Goal: Task Accomplishment & Management: Use online tool/utility

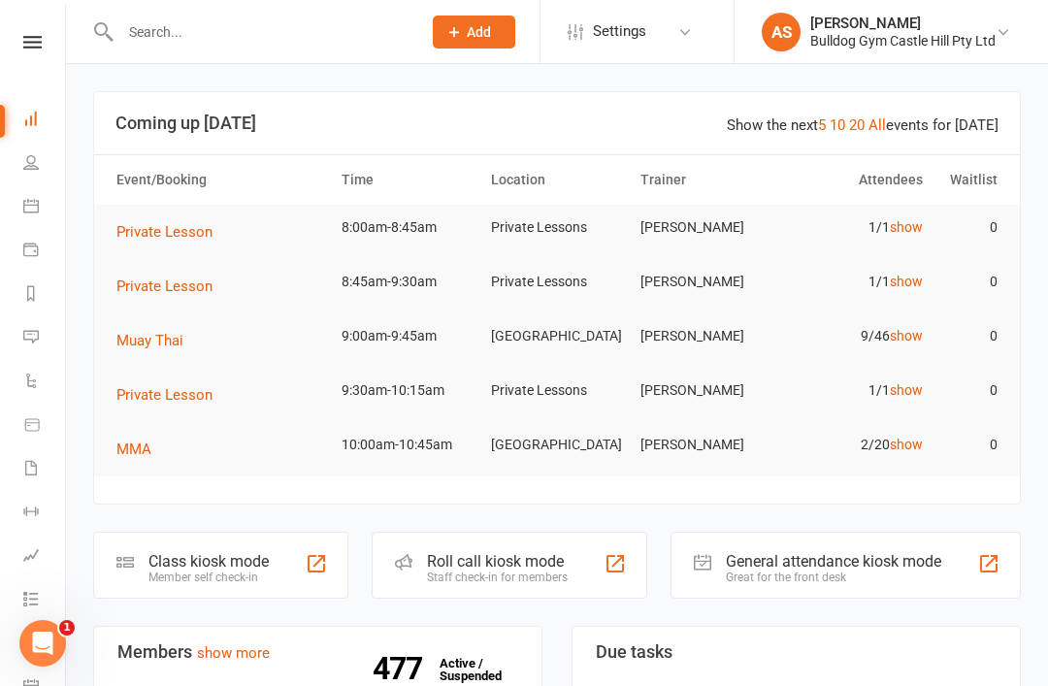
click at [313, 575] on div at bounding box center [316, 563] width 23 height 23
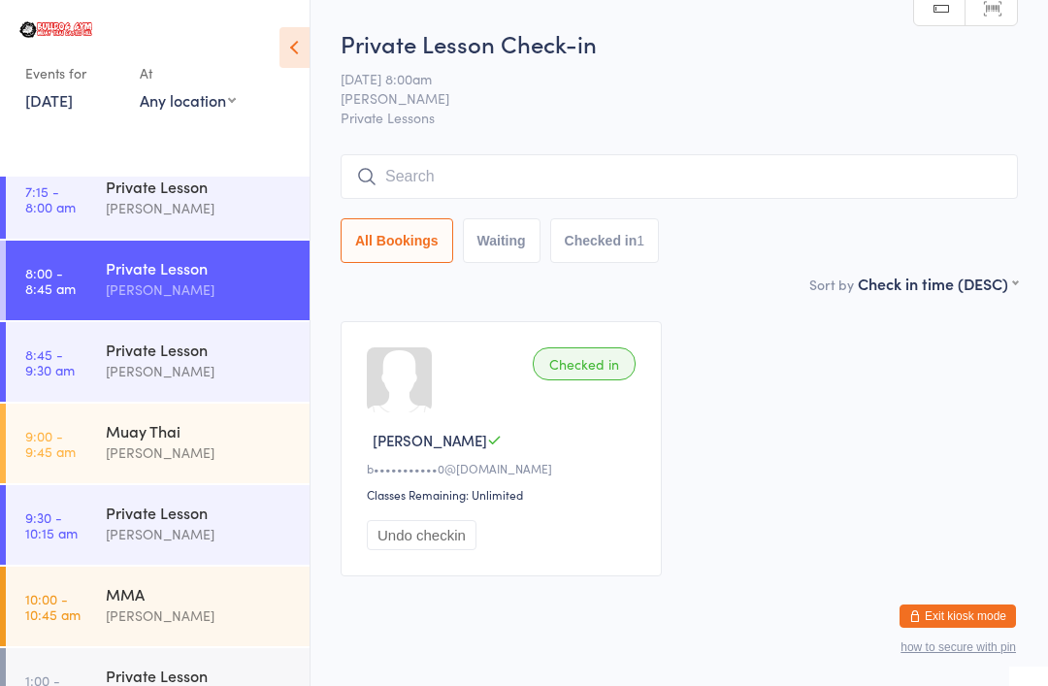
scroll to position [273, 0]
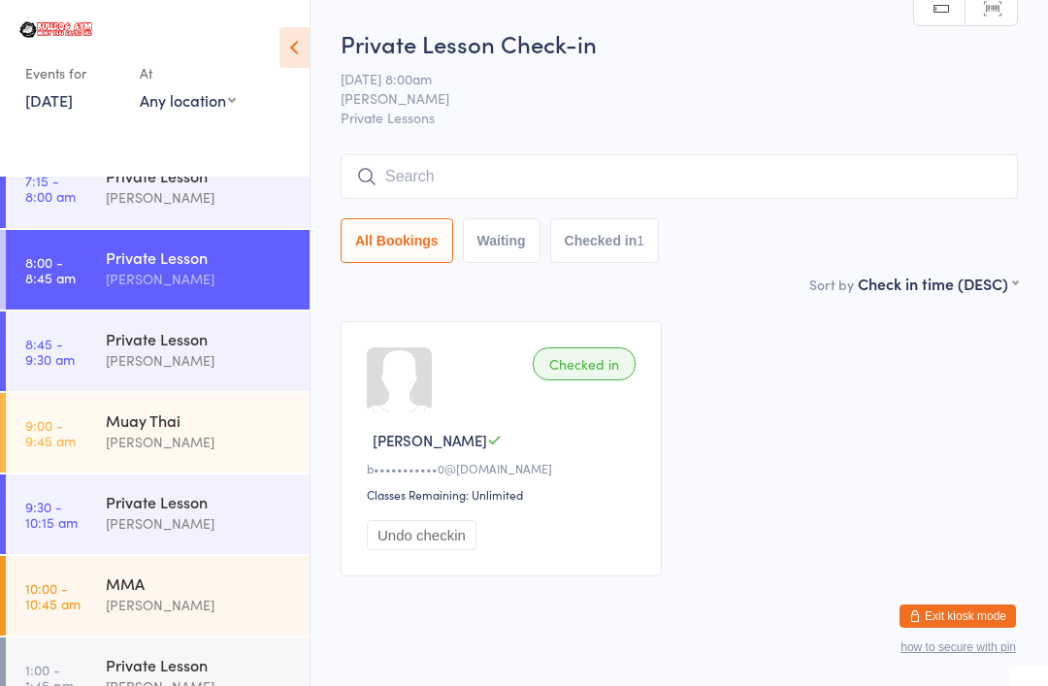
click at [73, 426] on time "9:00 - 9:45 am" at bounding box center [50, 432] width 50 height 31
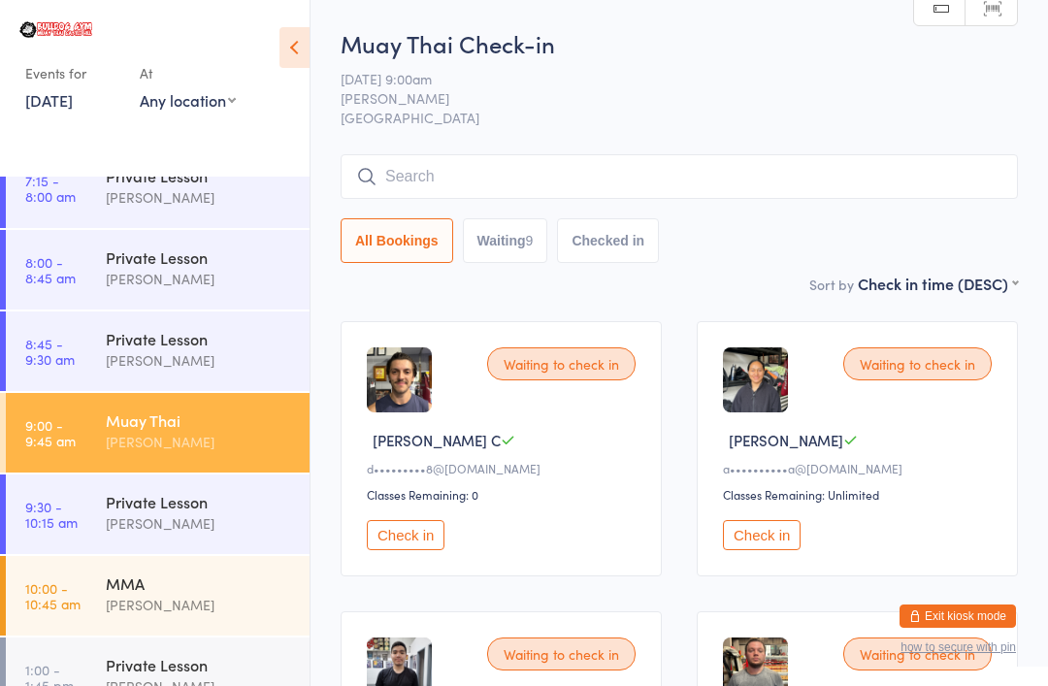
click at [456, 174] on input "search" at bounding box center [679, 176] width 677 height 45
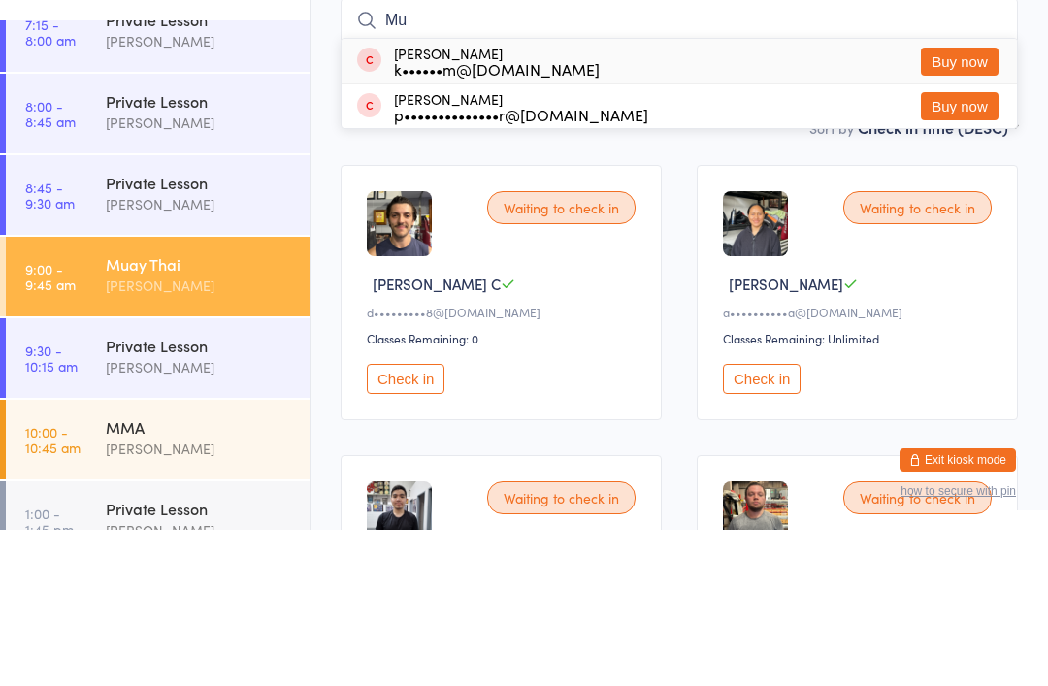
type input "M"
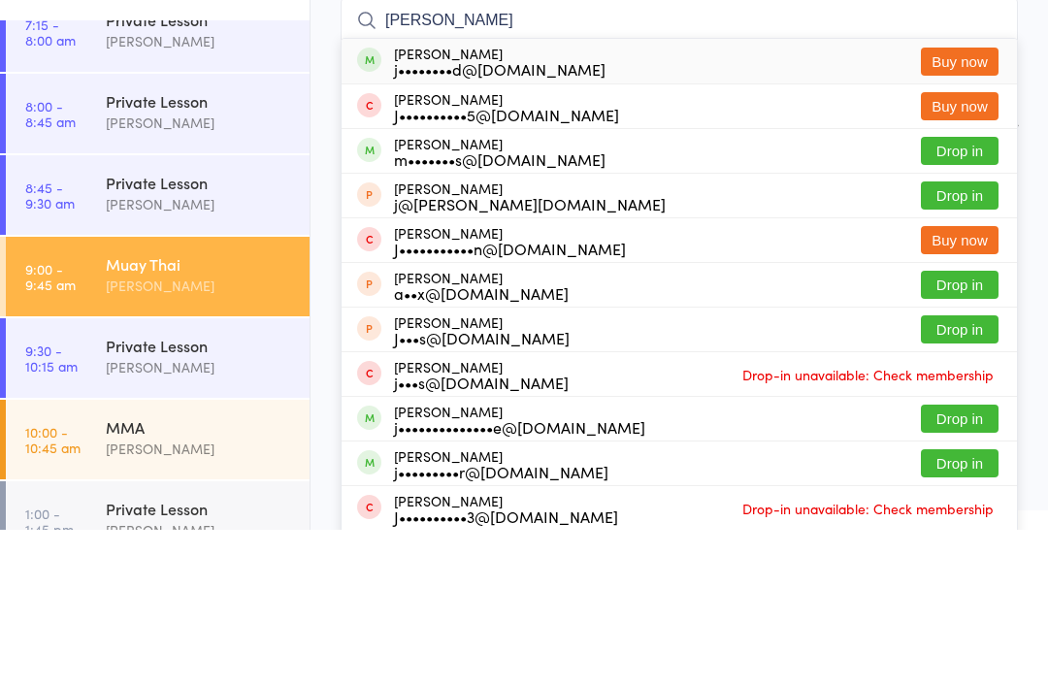
type input "James m"
click at [964, 293] on button "Drop in" at bounding box center [960, 307] width 78 height 28
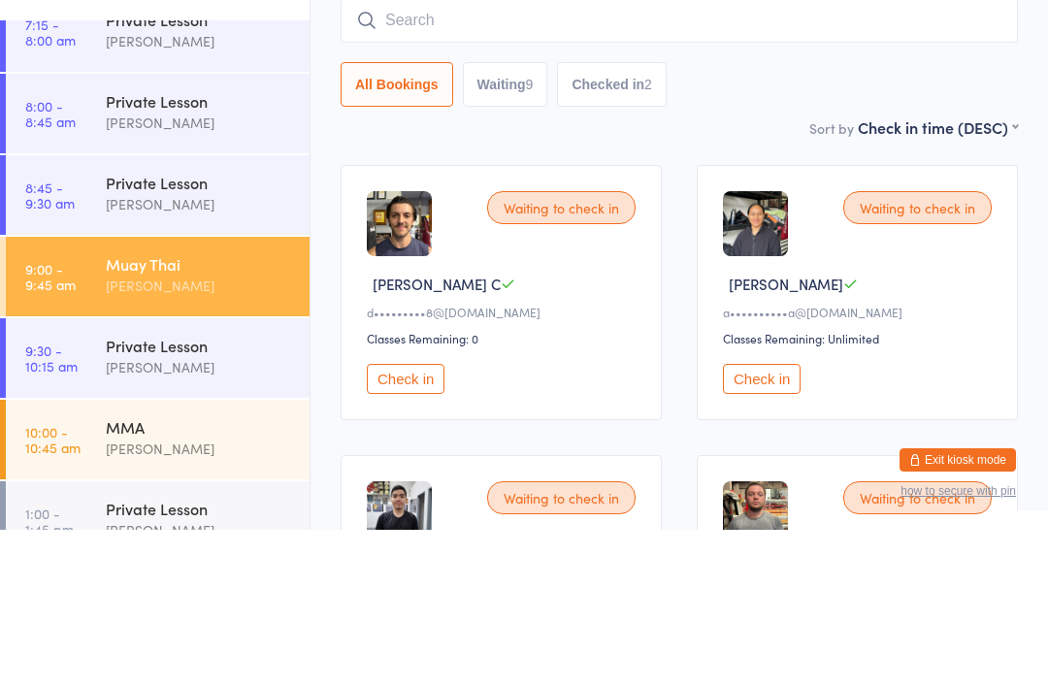
scroll to position [156, 0]
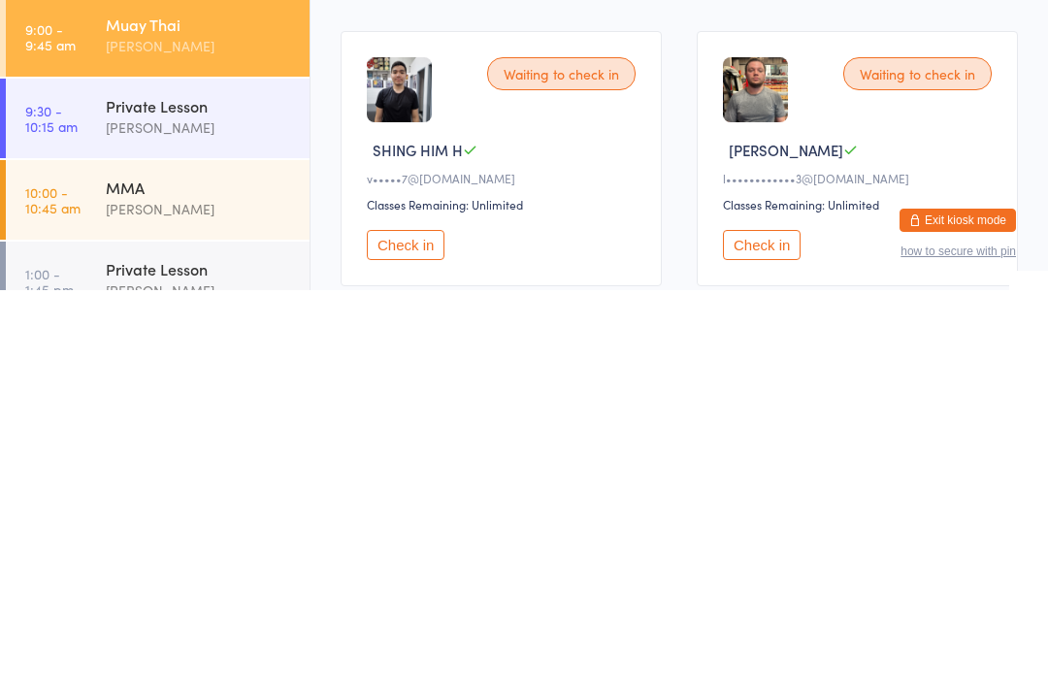
click at [444, 626] on button "Check in" at bounding box center [406, 641] width 78 height 30
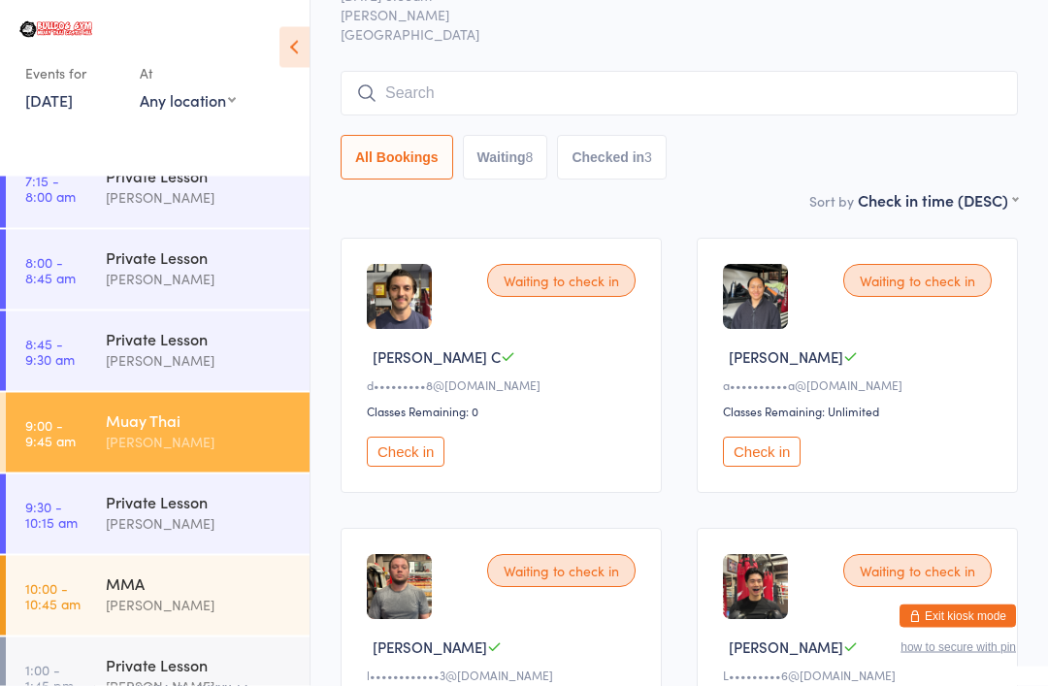
scroll to position [0, 0]
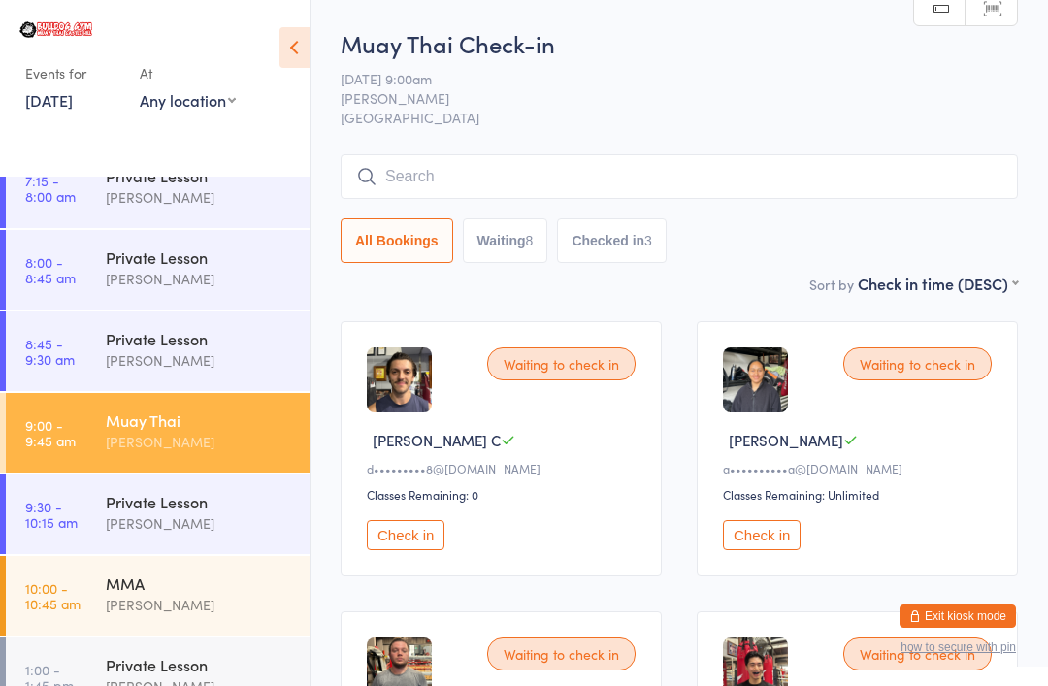
click at [893, 174] on input "search" at bounding box center [679, 176] width 677 height 45
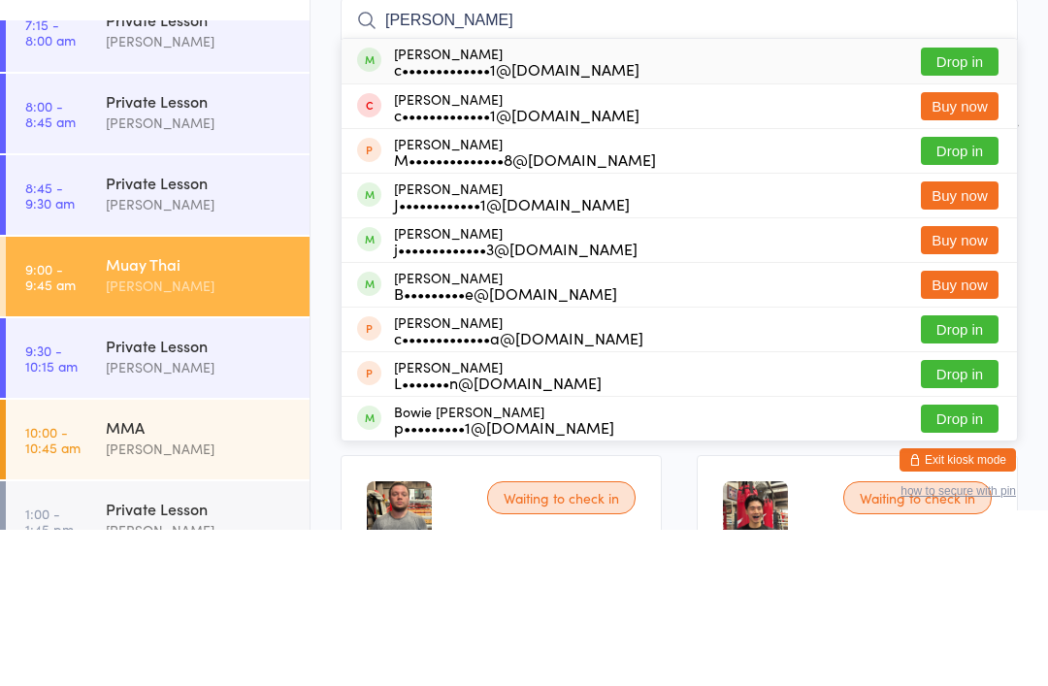
type input "Claudia bourke"
click at [965, 204] on button "Drop in" at bounding box center [960, 218] width 78 height 28
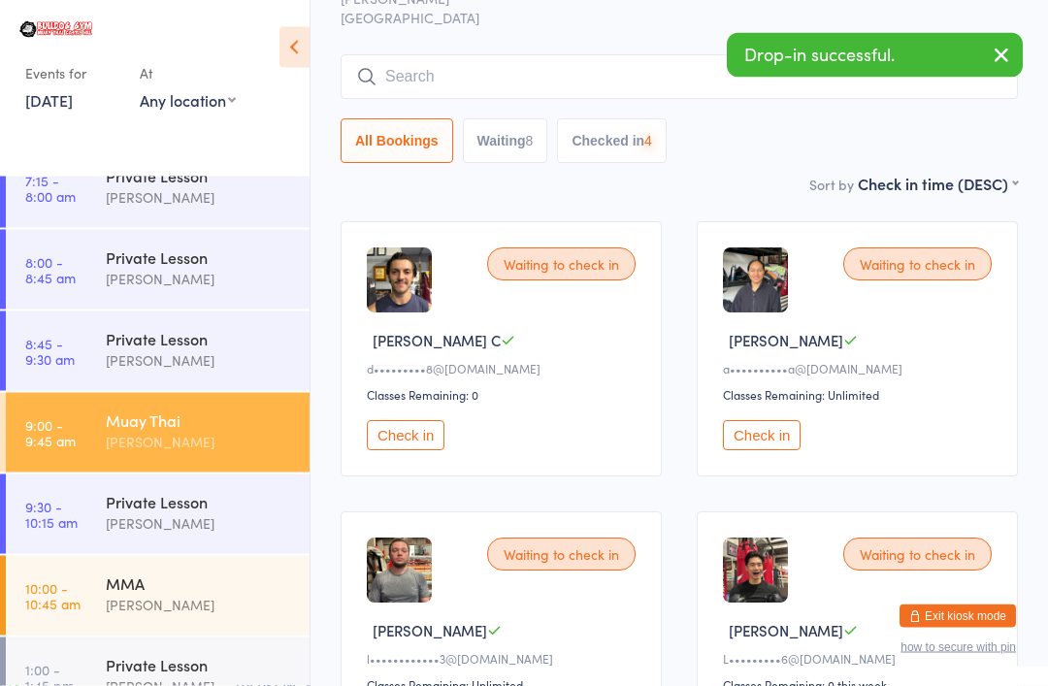
scroll to position [98, 0]
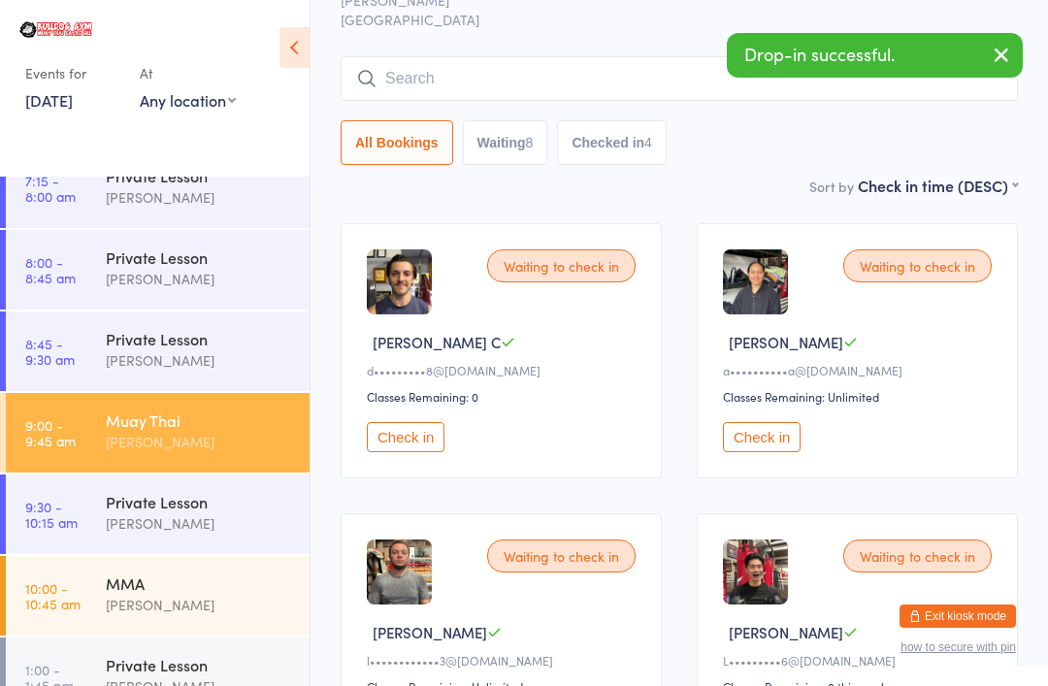
click at [883, 85] on input "search" at bounding box center [679, 78] width 677 height 45
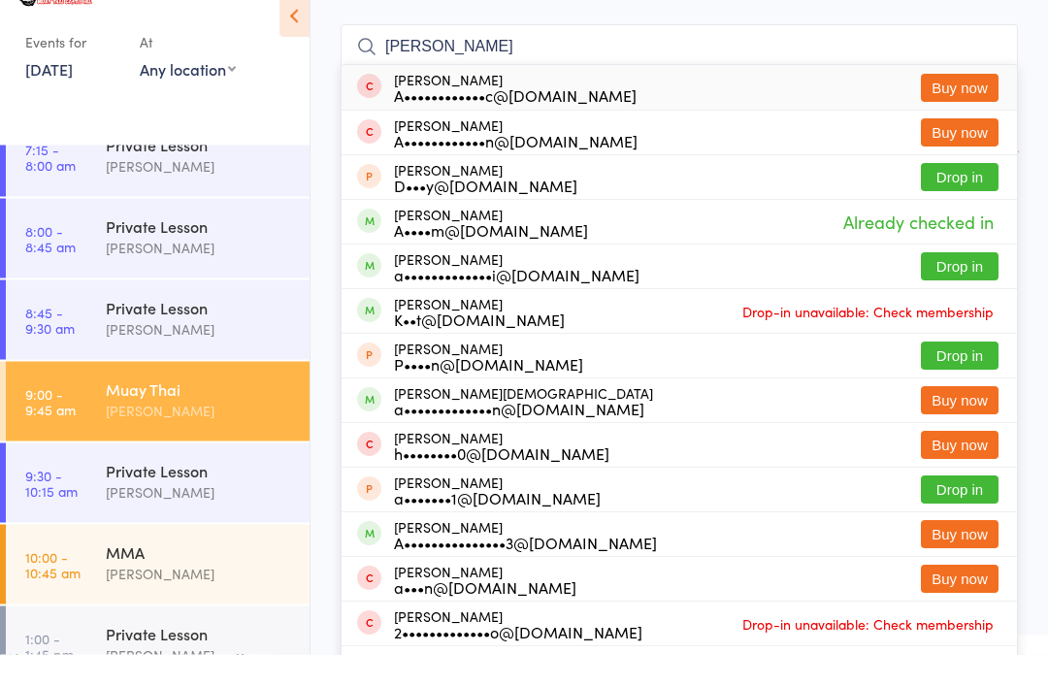
type input "Adrian"
click at [965, 284] on button "Drop in" at bounding box center [960, 298] width 78 height 28
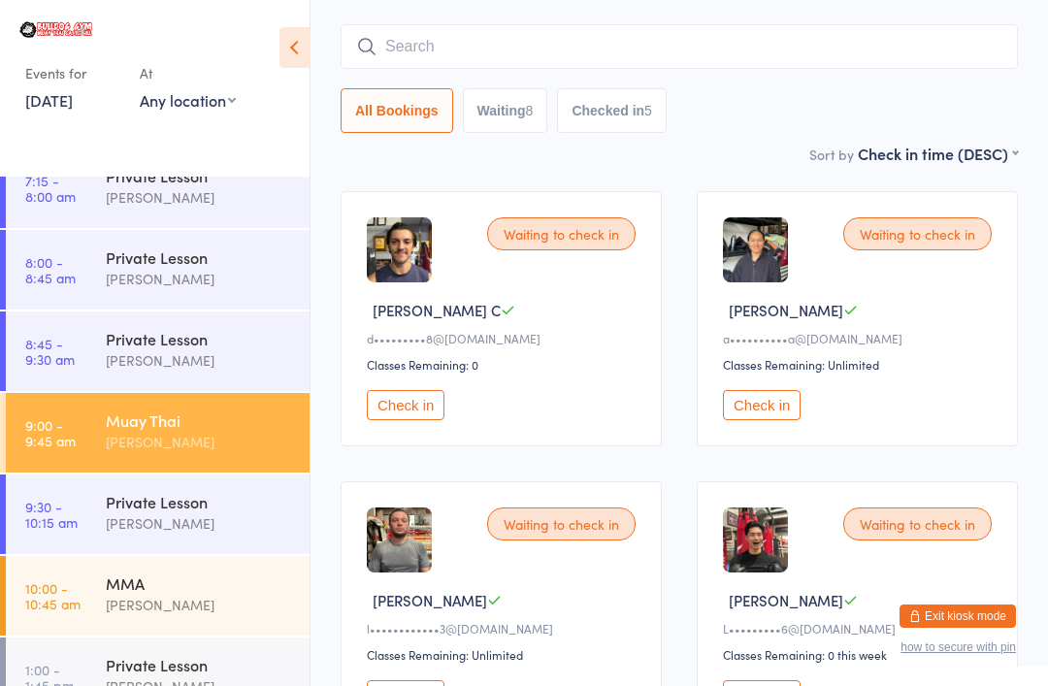
scroll to position [129, 0]
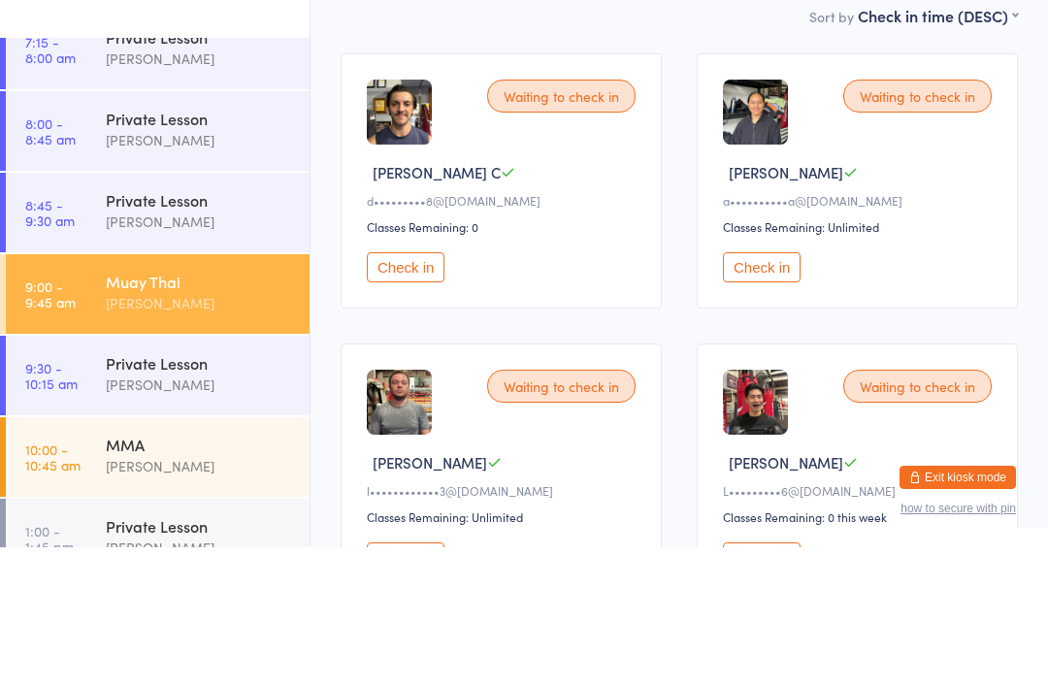
click at [772, 391] on button "Check in" at bounding box center [762, 406] width 78 height 30
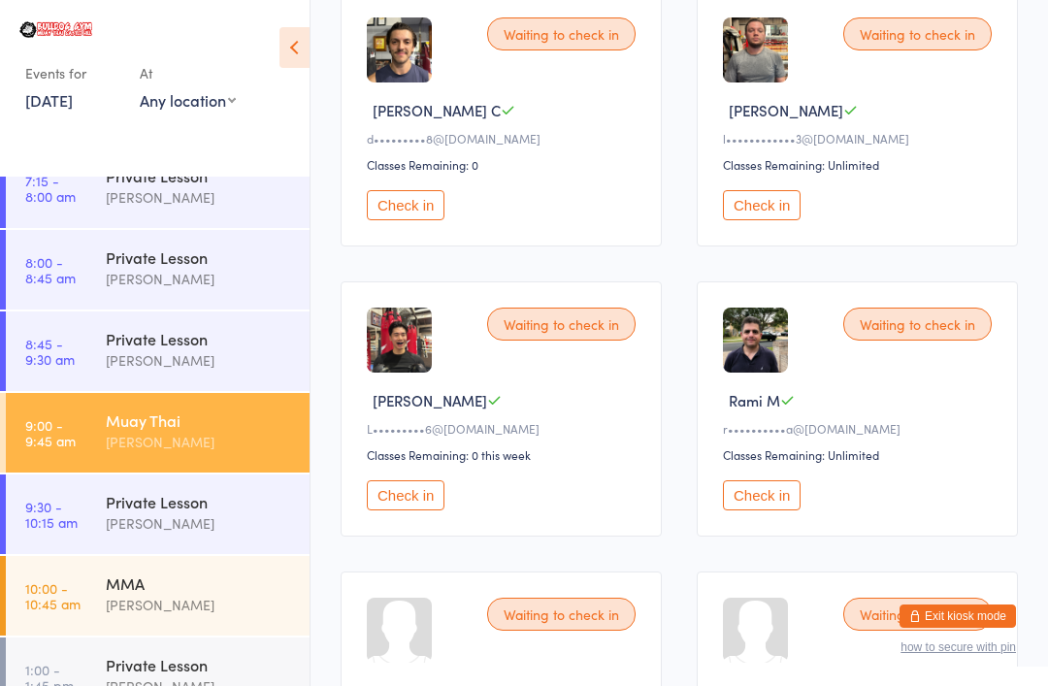
scroll to position [331, 0]
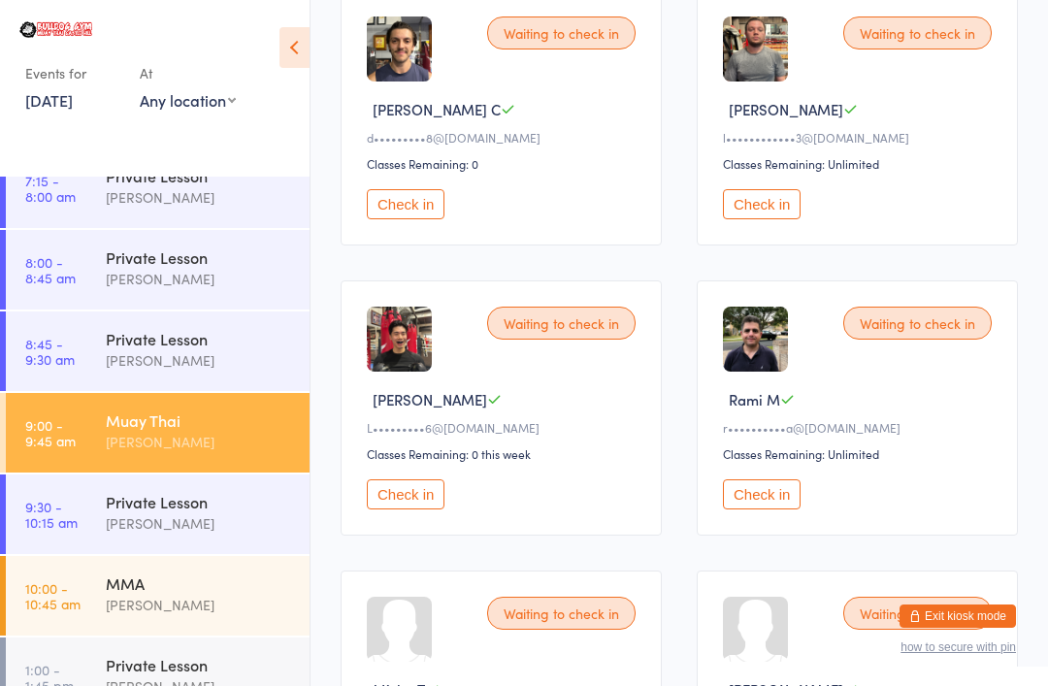
click at [402, 218] on button "Check in" at bounding box center [406, 204] width 78 height 30
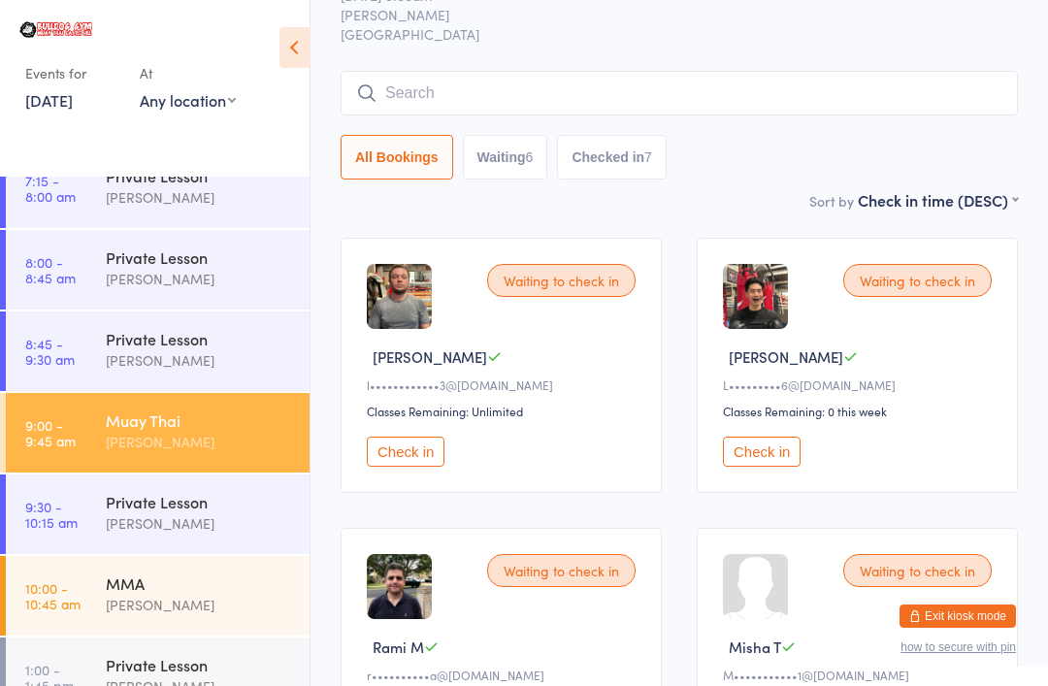
scroll to position [0, 0]
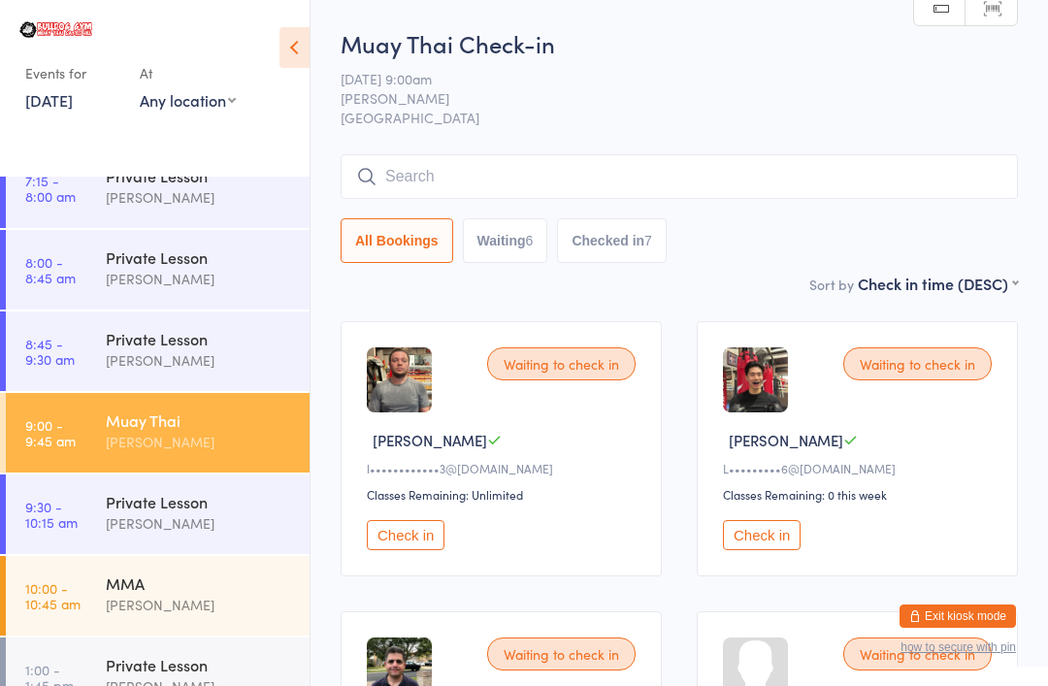
click at [807, 172] on input "search" at bounding box center [679, 176] width 677 height 45
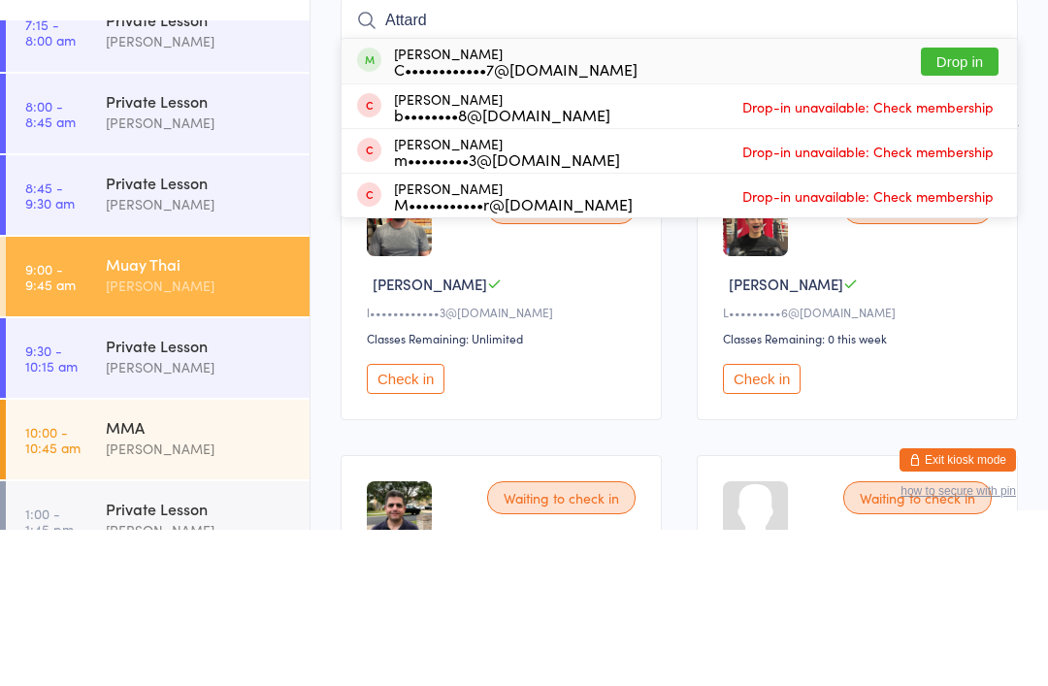
type input "Attard"
click at [963, 204] on button "Drop in" at bounding box center [960, 218] width 78 height 28
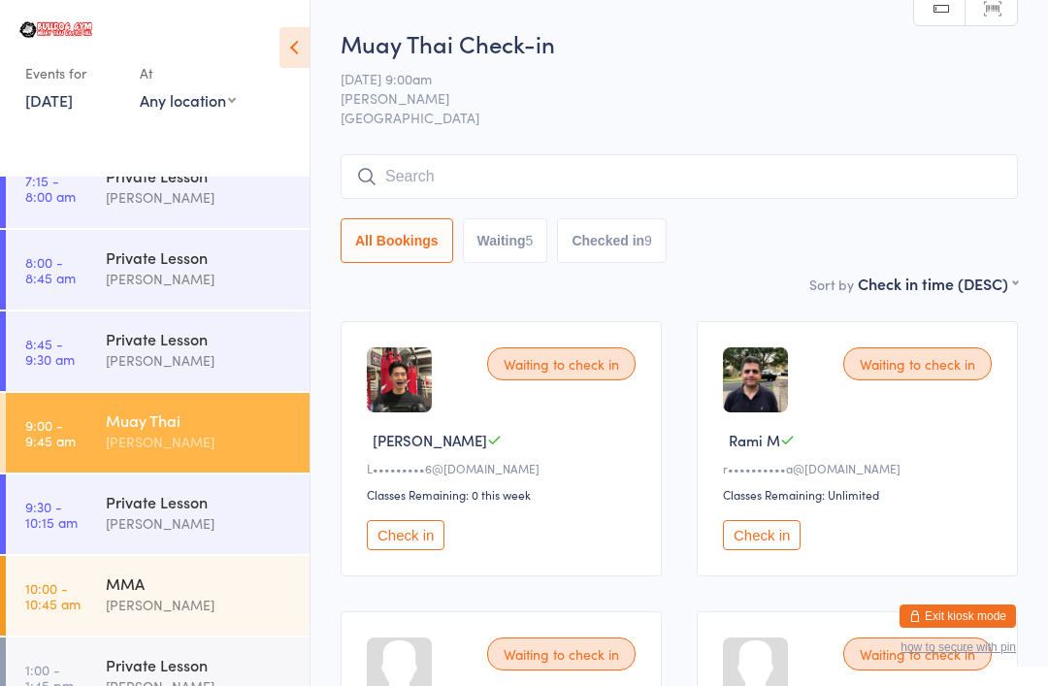
click at [885, 176] on input "search" at bounding box center [679, 176] width 677 height 45
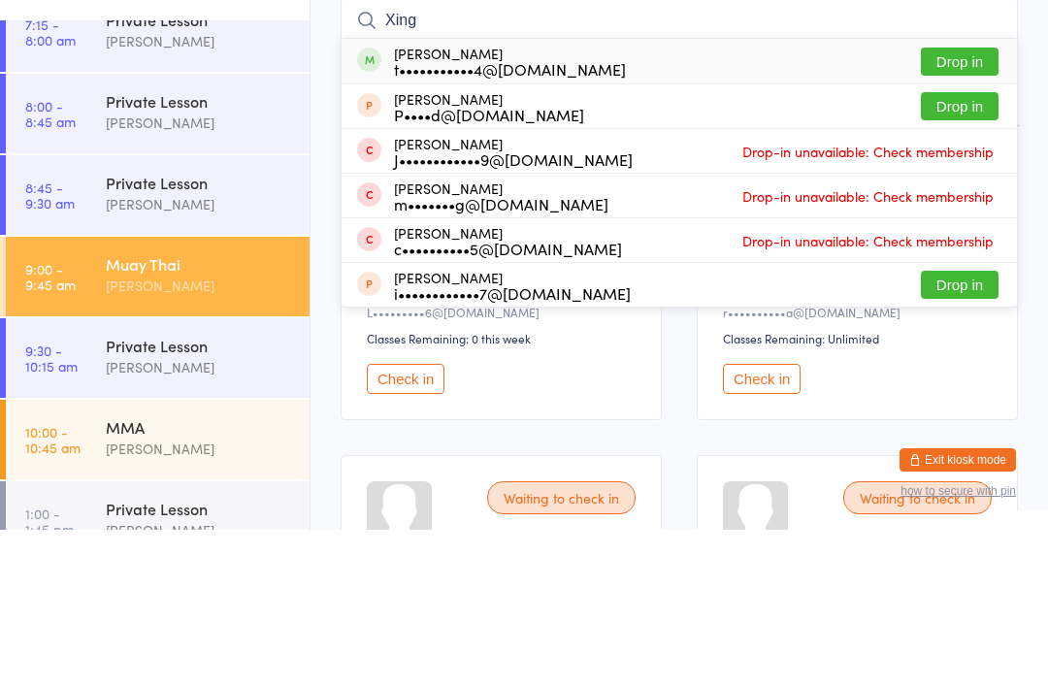
type input "Xing"
click at [990, 204] on button "Drop in" at bounding box center [960, 218] width 78 height 28
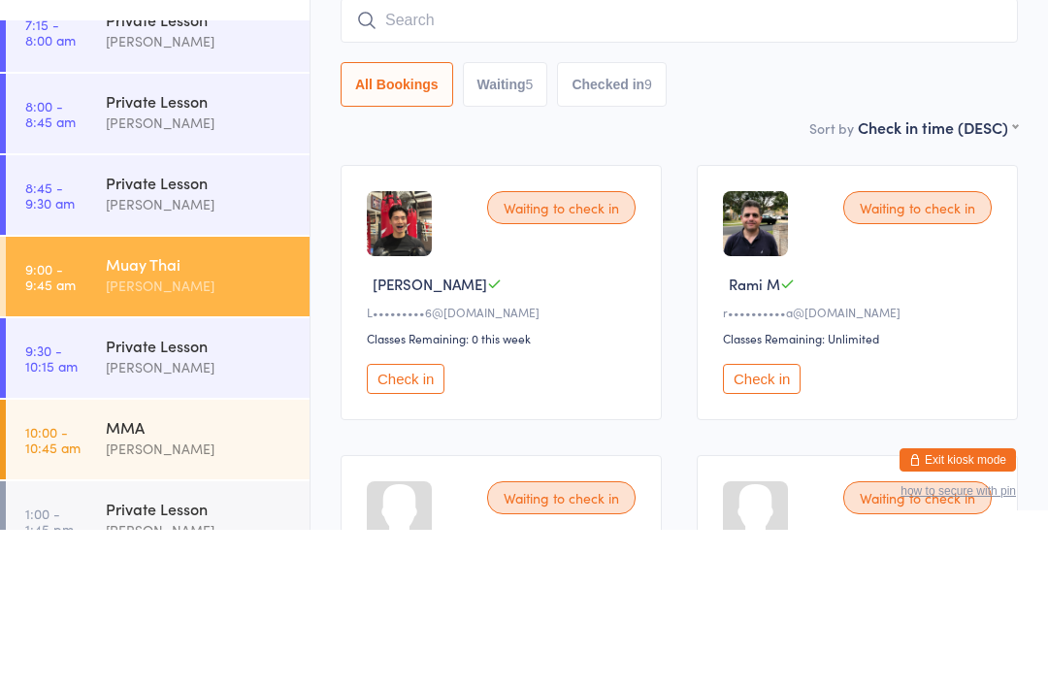
scroll to position [156, 0]
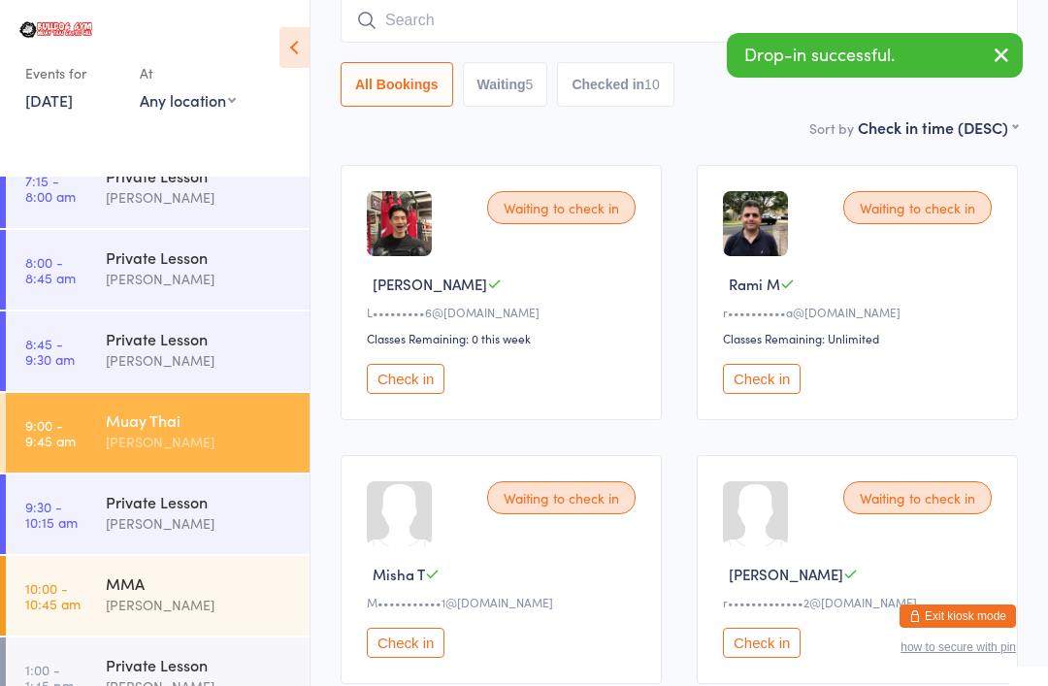
click at [768, 373] on button "Check in" at bounding box center [762, 379] width 78 height 30
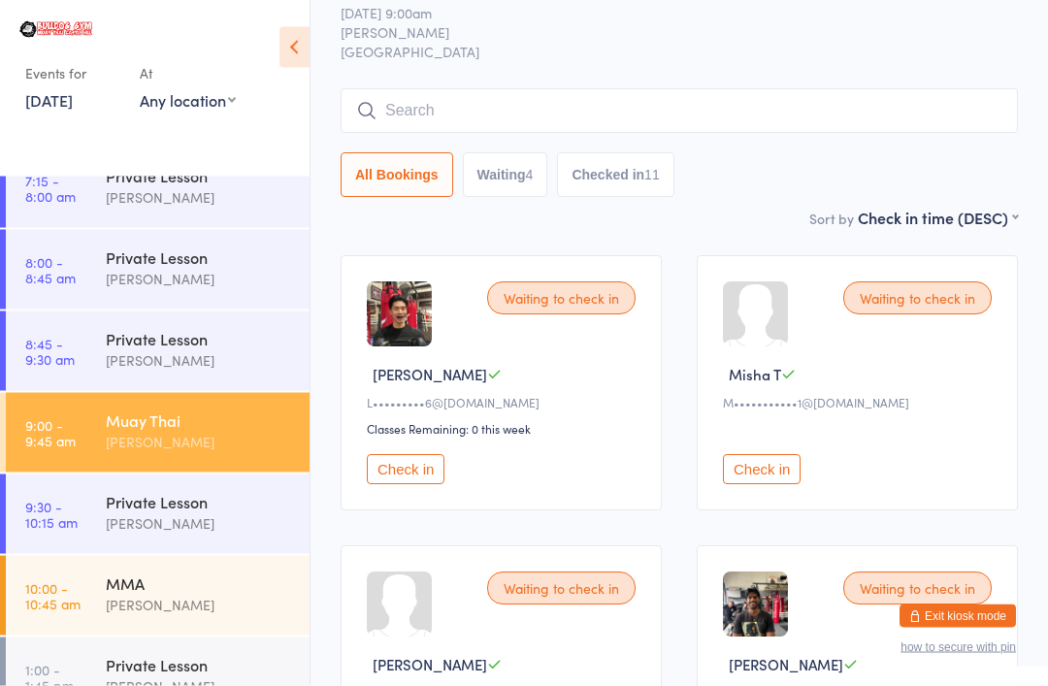
scroll to position [0, 0]
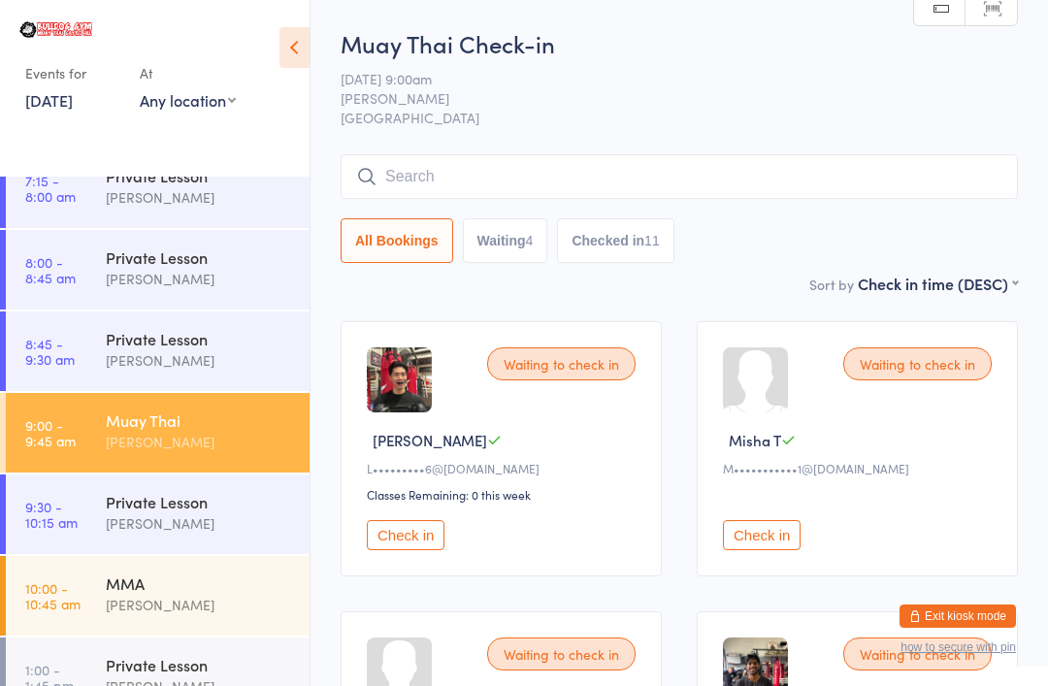
click at [848, 178] on input "search" at bounding box center [679, 176] width 677 height 45
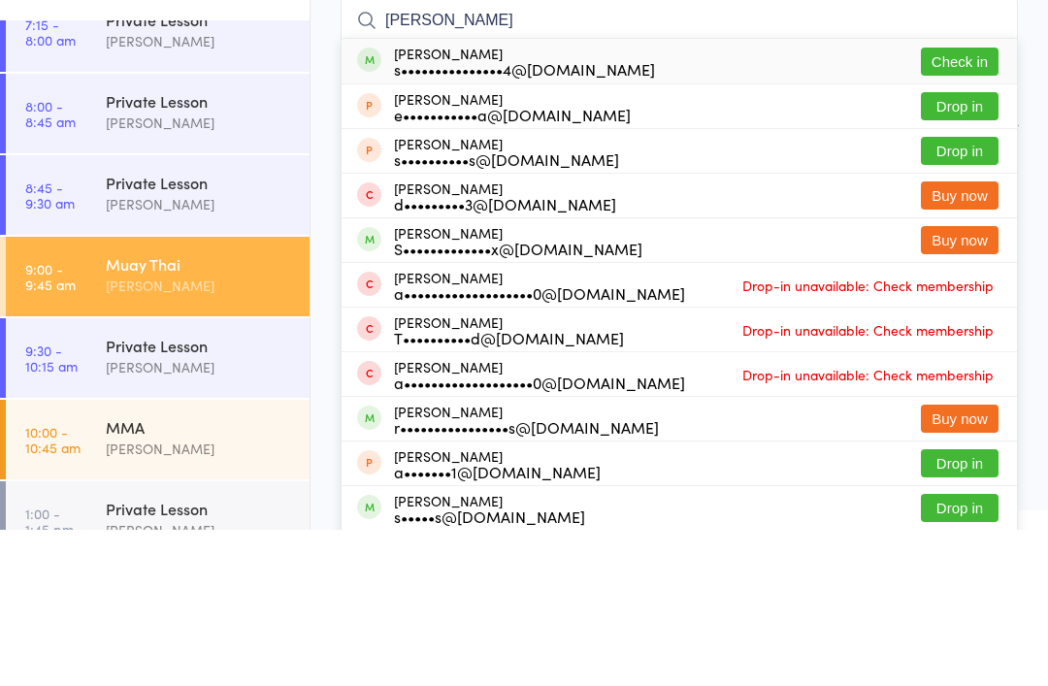
type input "Shehan"
click at [963, 204] on button "Check in" at bounding box center [960, 218] width 78 height 28
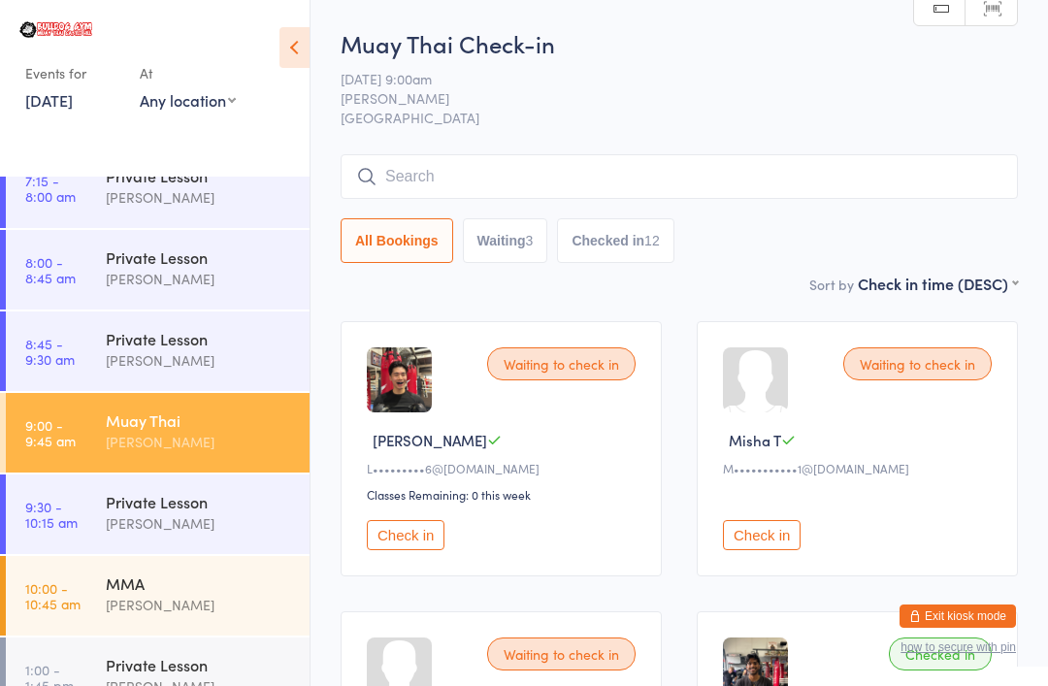
click at [785, 164] on input "search" at bounding box center [679, 176] width 677 height 45
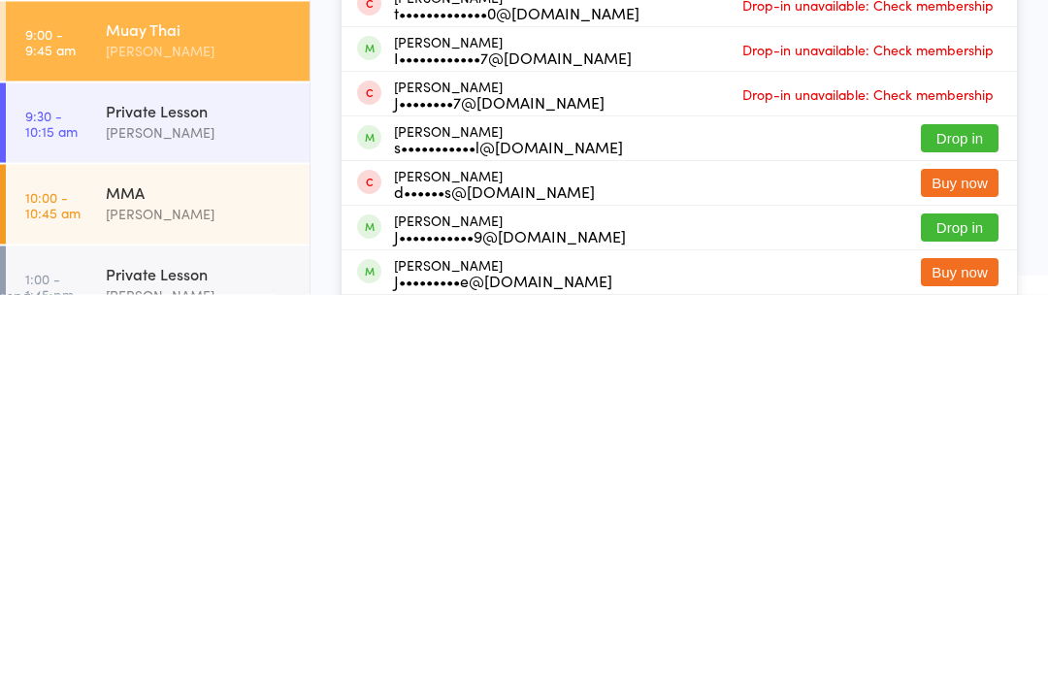
scroll to position [31, 0]
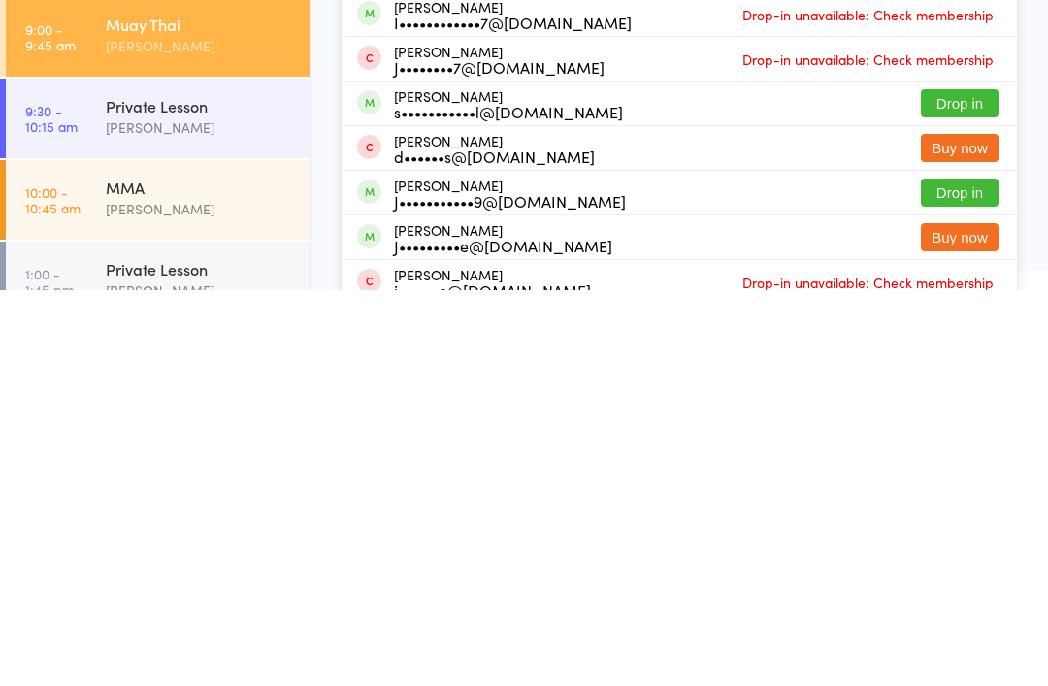
type input "Jack"
click at [974, 574] on button "Drop in" at bounding box center [960, 588] width 78 height 28
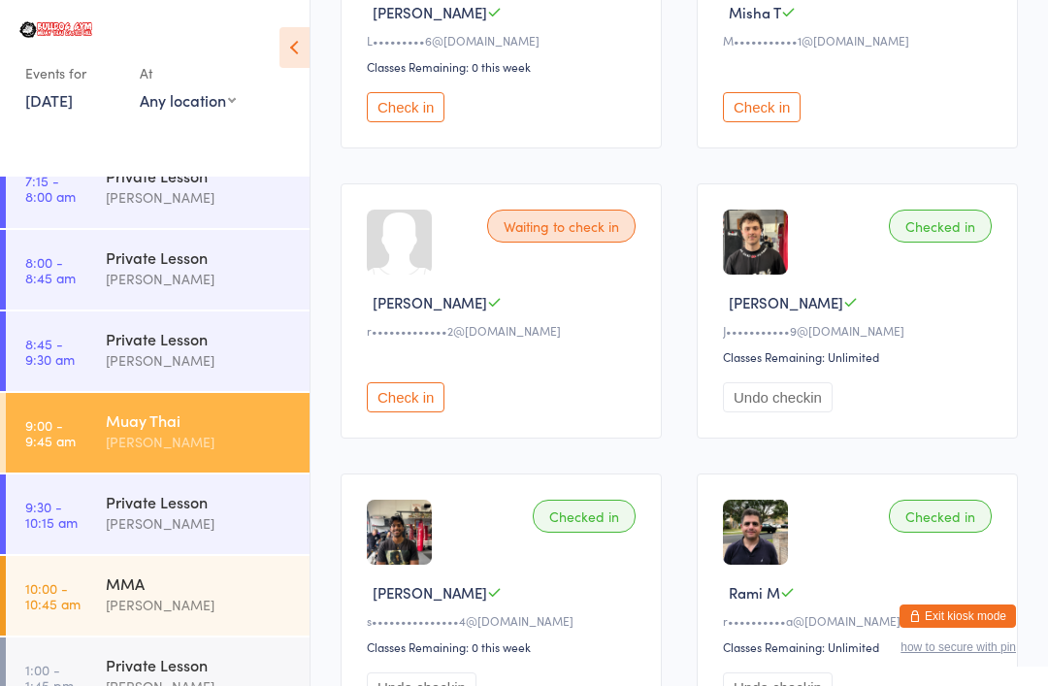
scroll to position [2, 0]
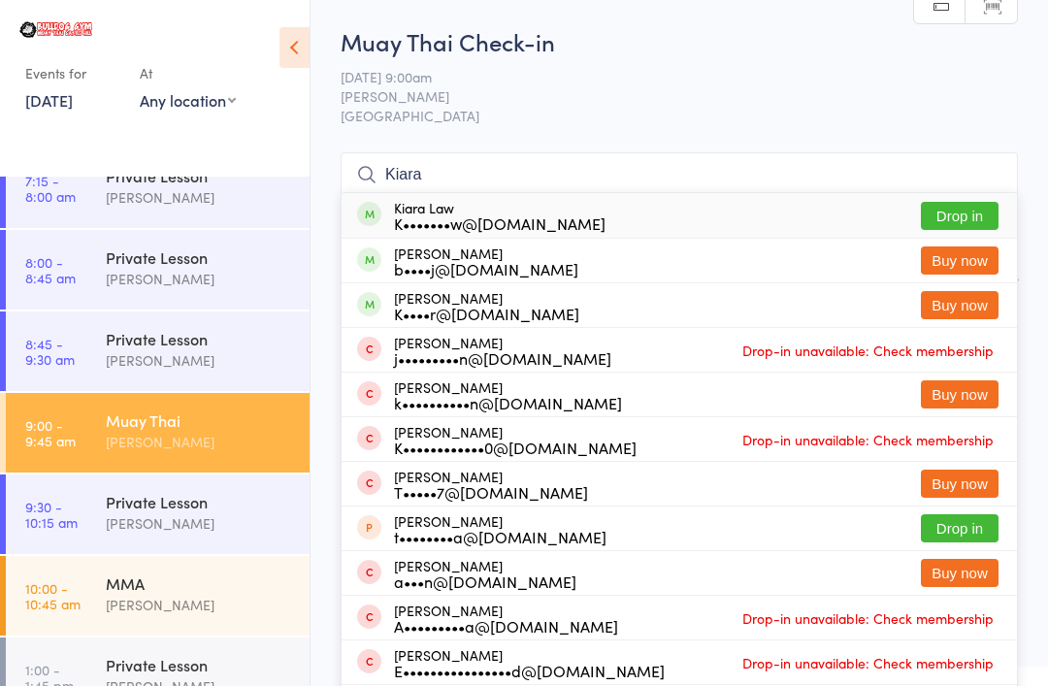
type input "Kiara"
click at [983, 203] on button "Drop in" at bounding box center [960, 216] width 78 height 28
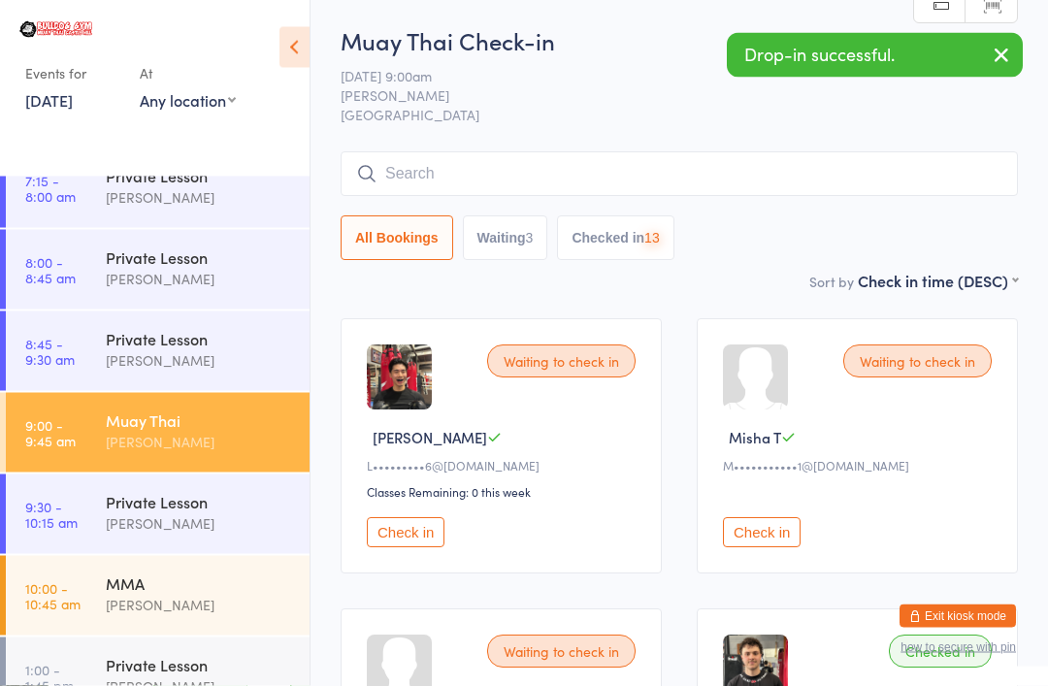
scroll to position [3, 0]
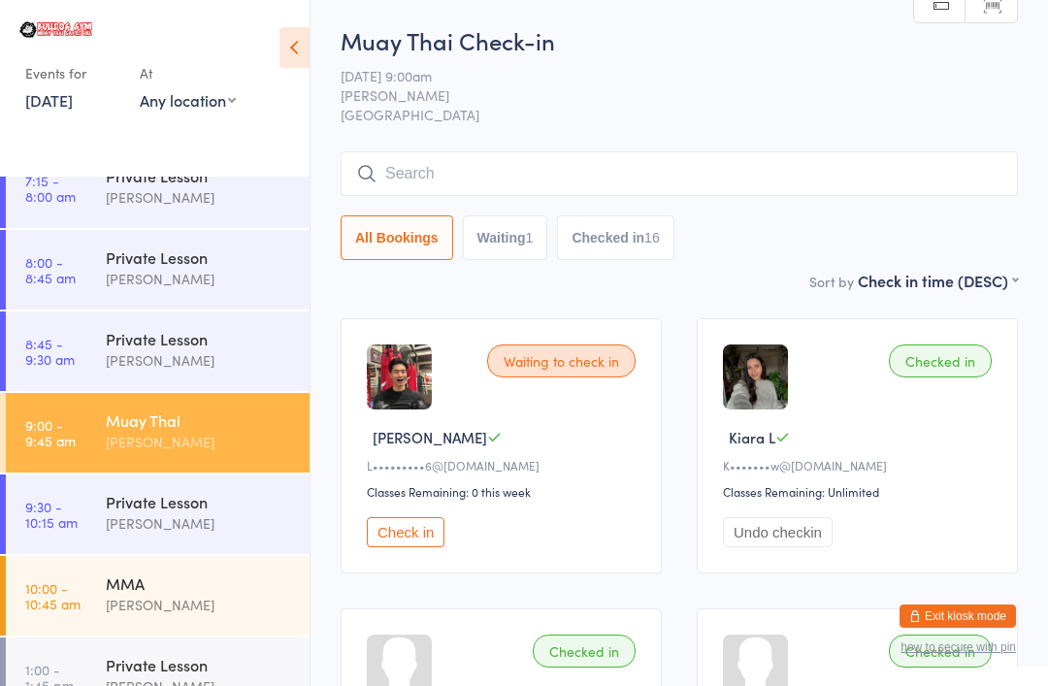
click at [619, 167] on input "search" at bounding box center [679, 173] width 677 height 45
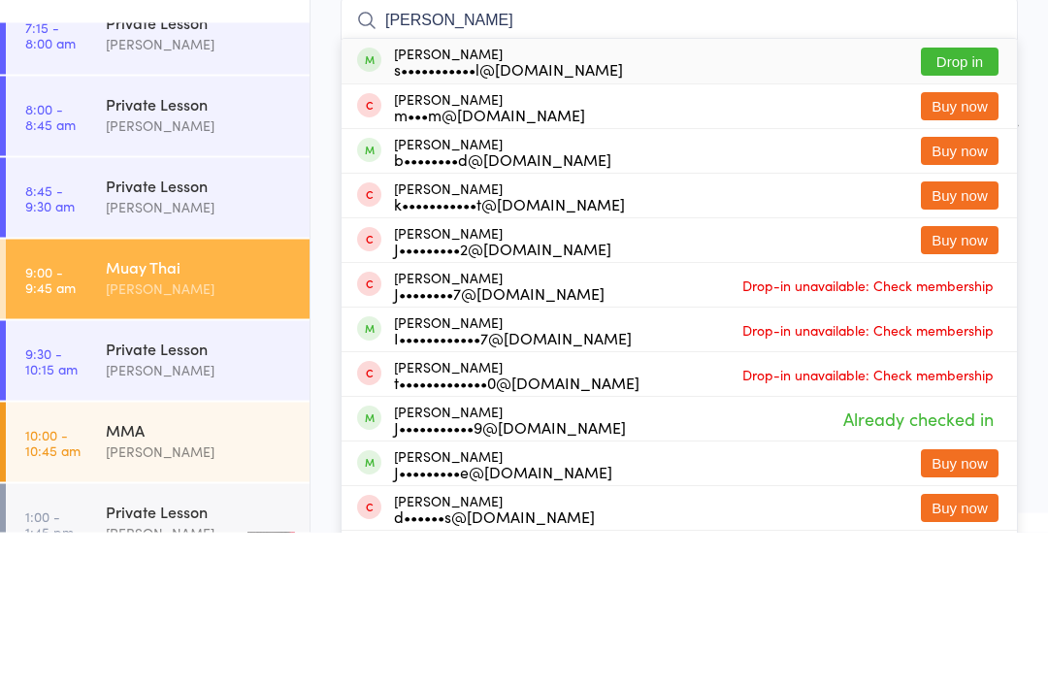
type input "Jack m"
click at [969, 202] on button "Drop in" at bounding box center [960, 216] width 78 height 28
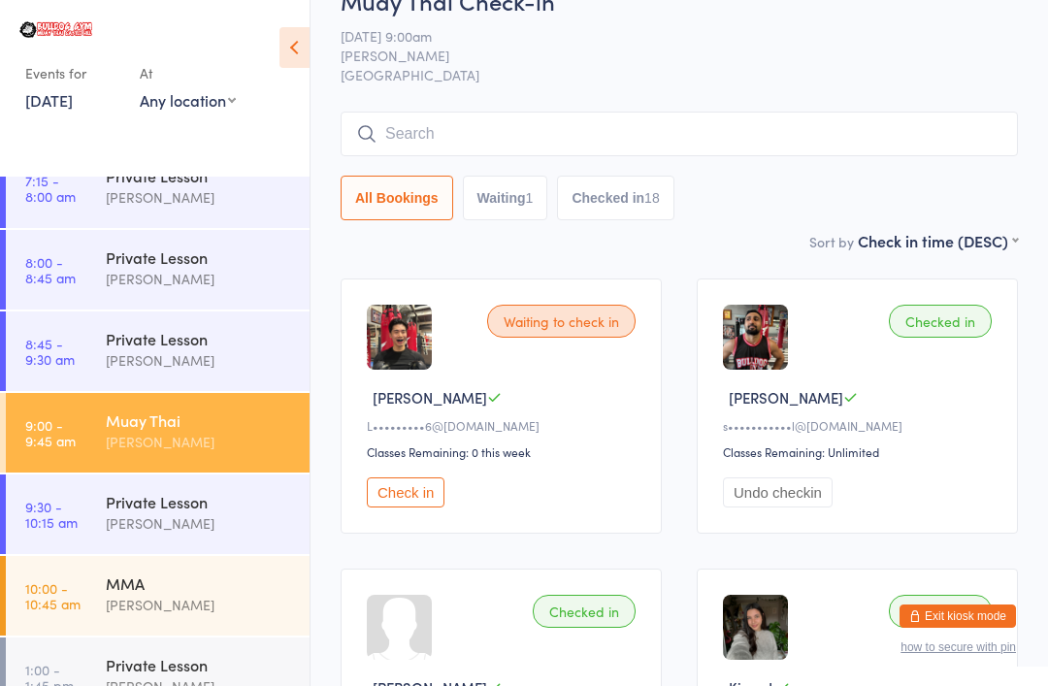
scroll to position [0, 0]
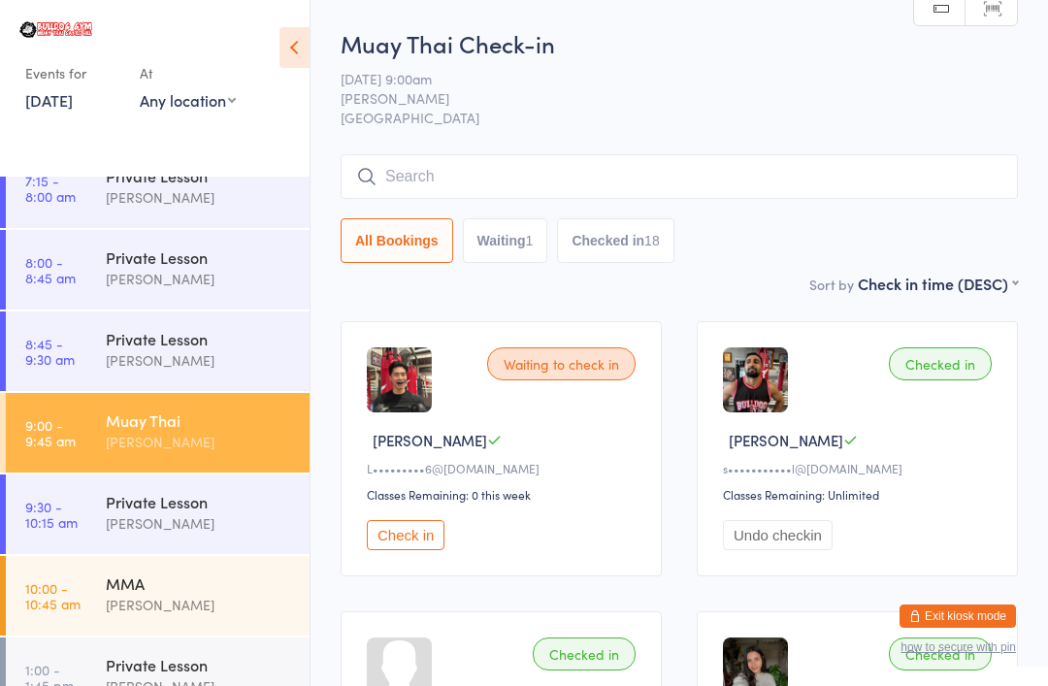
click at [840, 172] on input "search" at bounding box center [679, 176] width 677 height 45
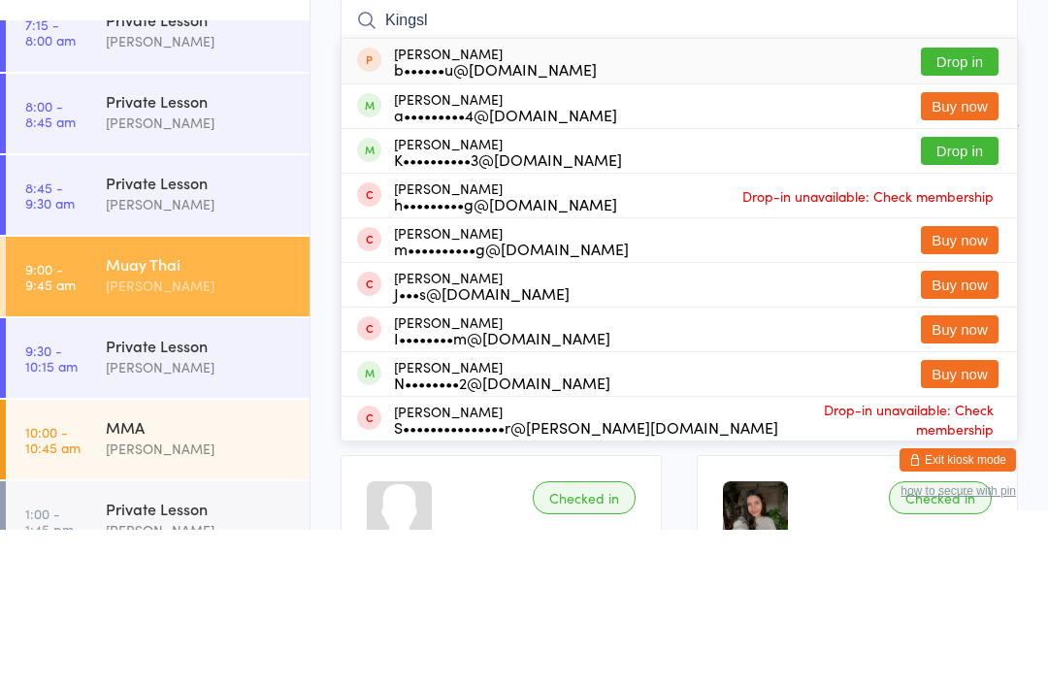
type input "Kingsl"
click at [965, 293] on button "Drop in" at bounding box center [960, 307] width 78 height 28
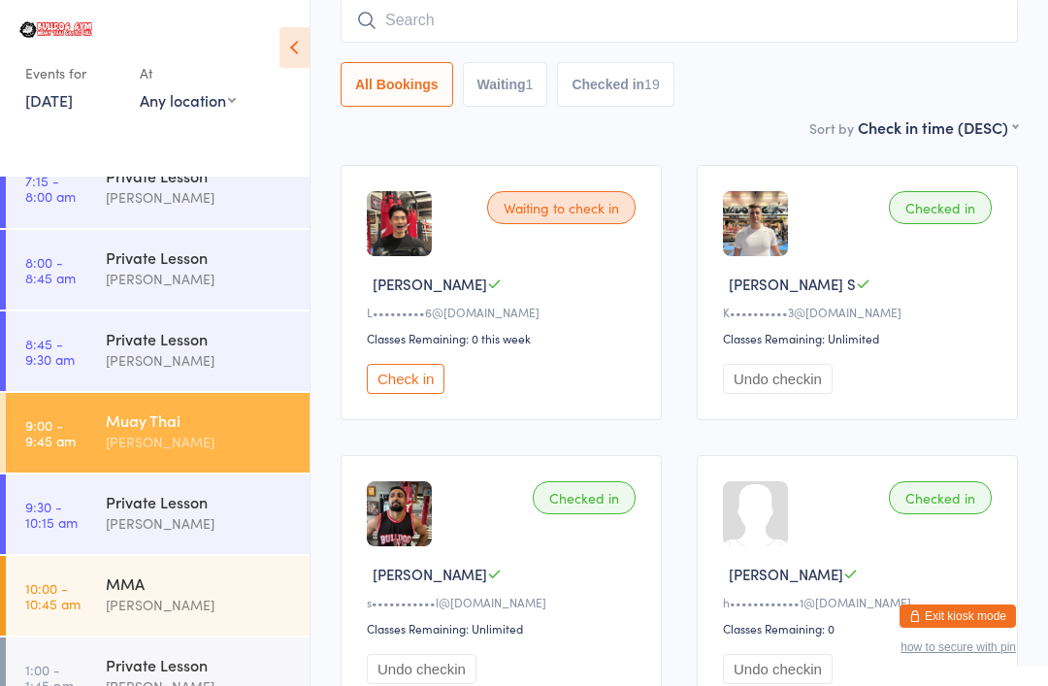
click at [388, 384] on button "Check in" at bounding box center [406, 379] width 78 height 30
